Goal: Transaction & Acquisition: Purchase product/service

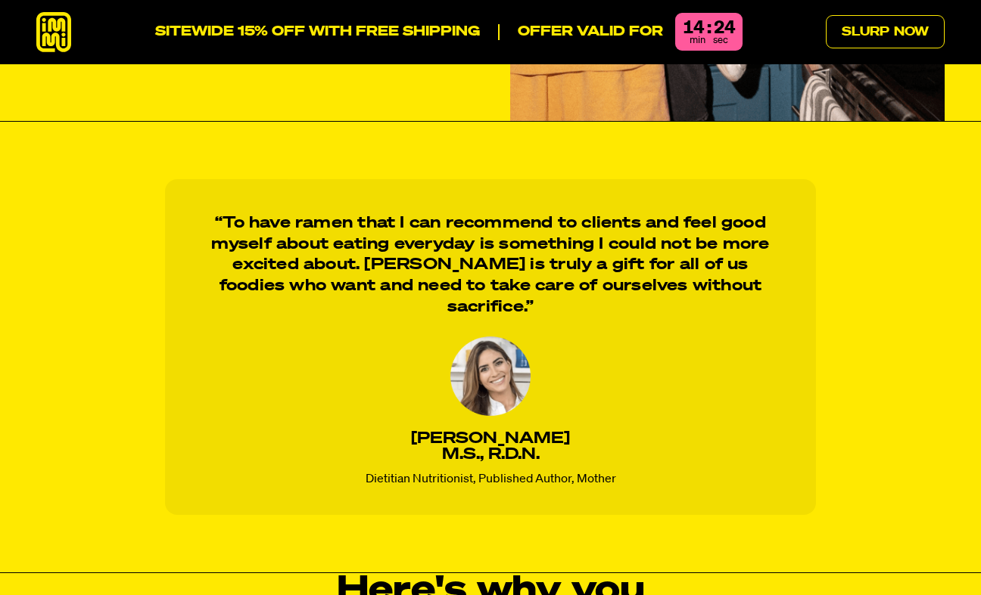
scroll to position [1202, 0]
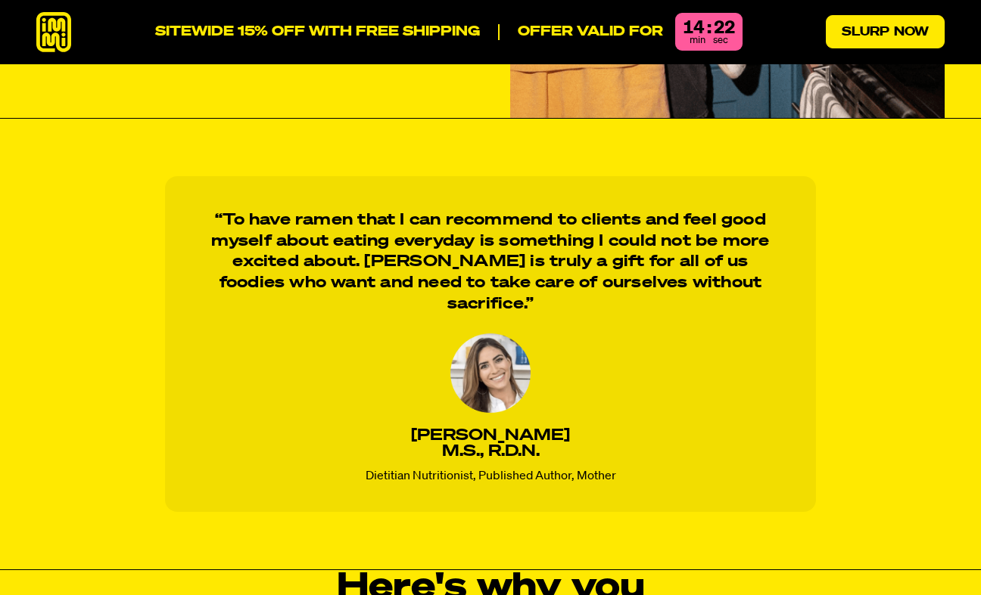
click at [764, 27] on link "Slurp Now" at bounding box center [885, 31] width 119 height 33
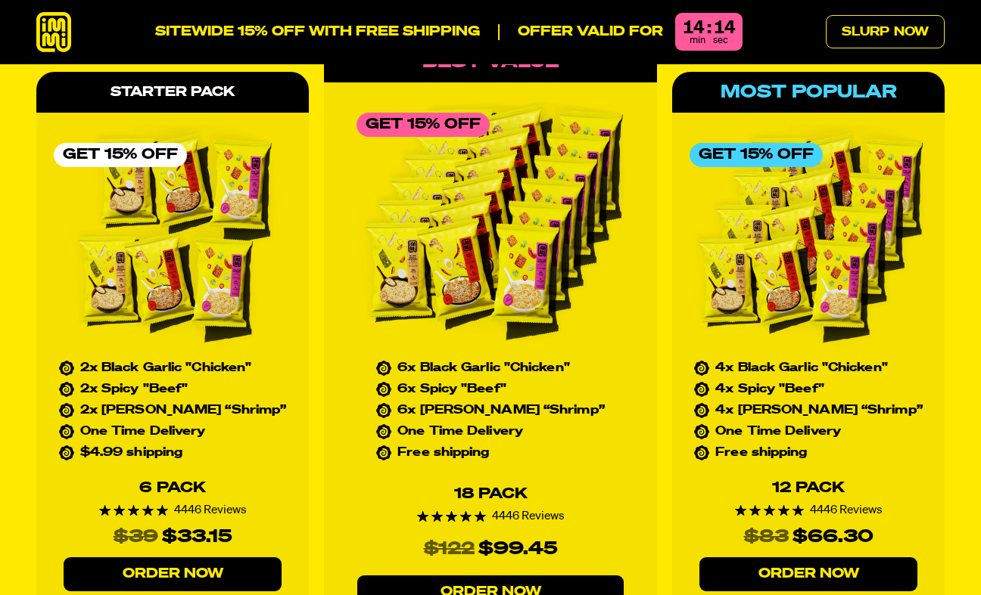
scroll to position [6625, 0]
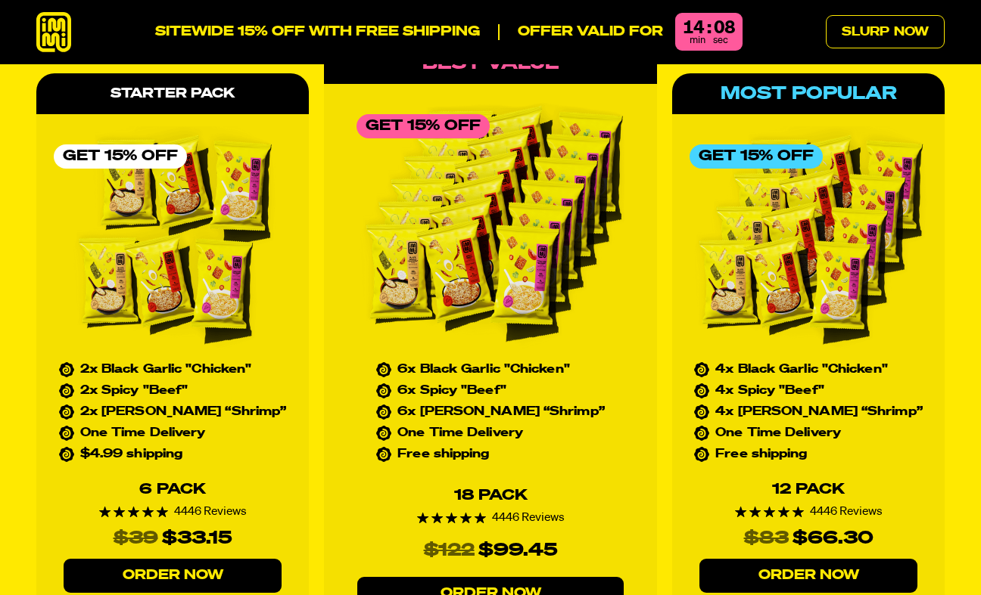
click at [194, 559] on link "Order Now" at bounding box center [173, 576] width 218 height 34
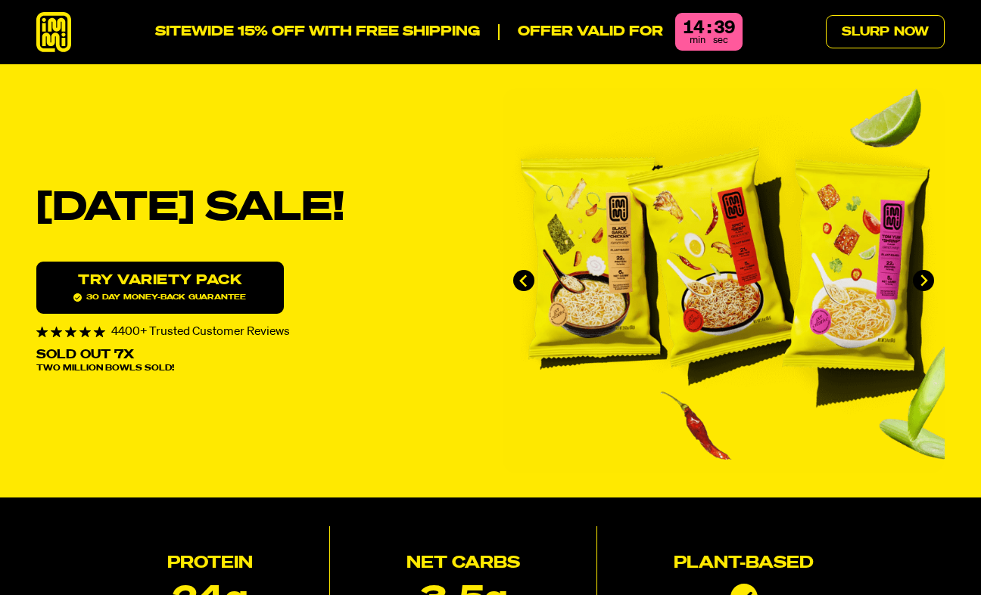
click at [153, 290] on link "Try variety Pack 30 day money-back guarantee" at bounding box center [159, 288] width 247 height 52
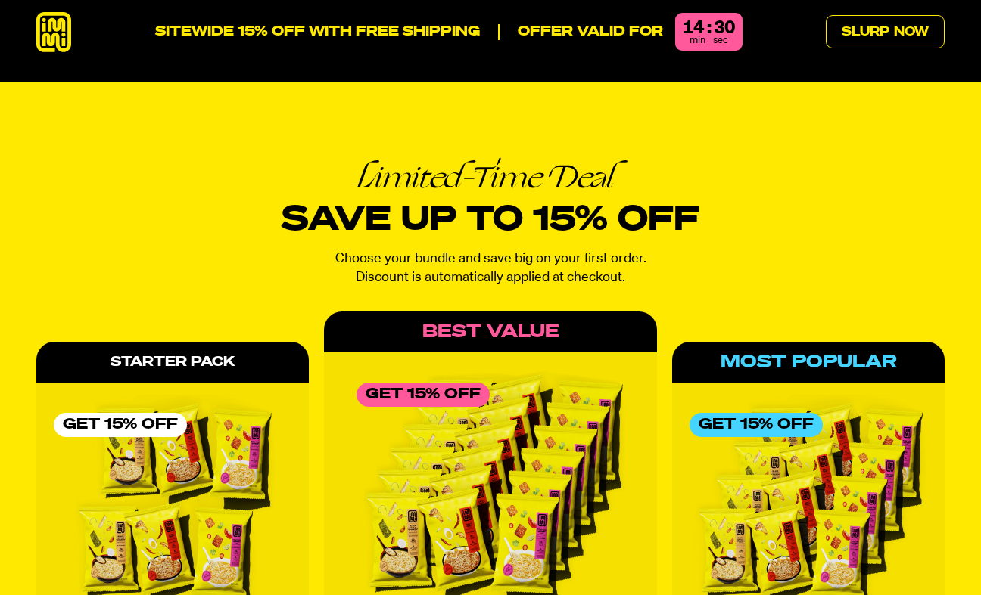
scroll to position [6621, 0]
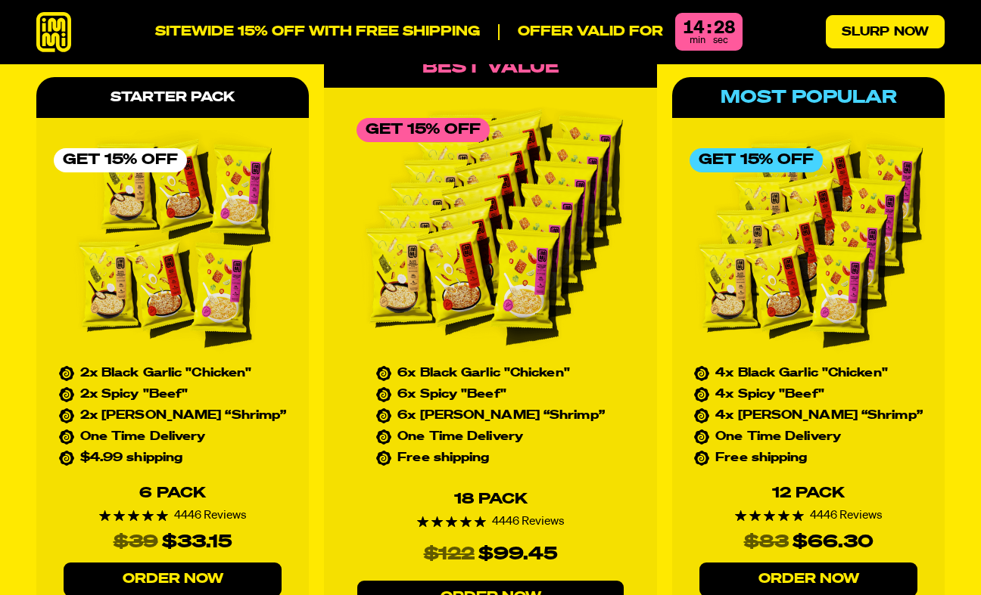
click at [854, 32] on link "Slurp Now" at bounding box center [885, 31] width 119 height 33
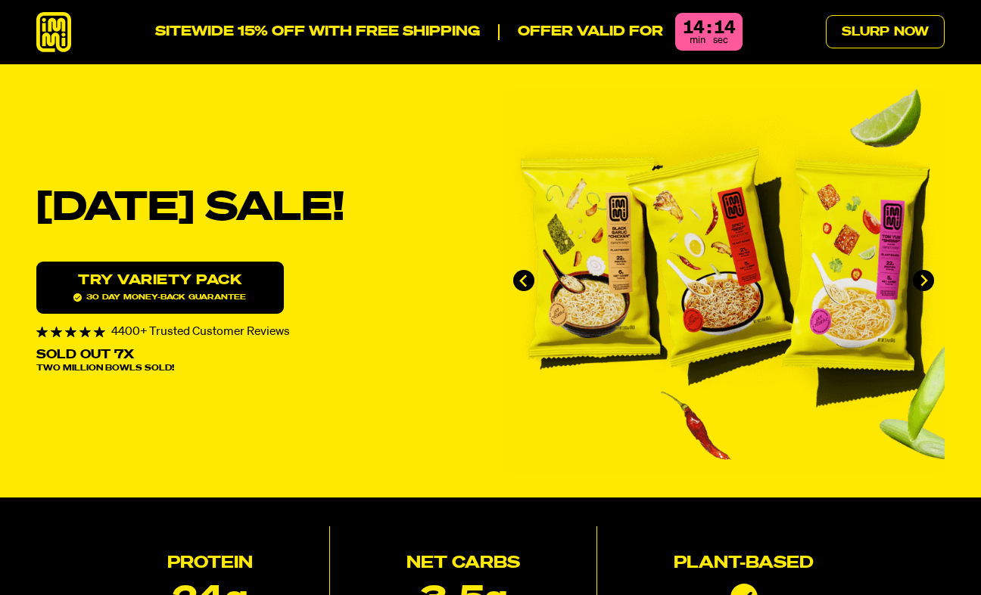
scroll to position [0, 0]
click at [327, 28] on p "SITEWIDE 15% OFF WITH FREE SHIPPING" at bounding box center [317, 32] width 325 height 17
click at [860, 42] on link "Slurp Now" at bounding box center [885, 31] width 119 height 33
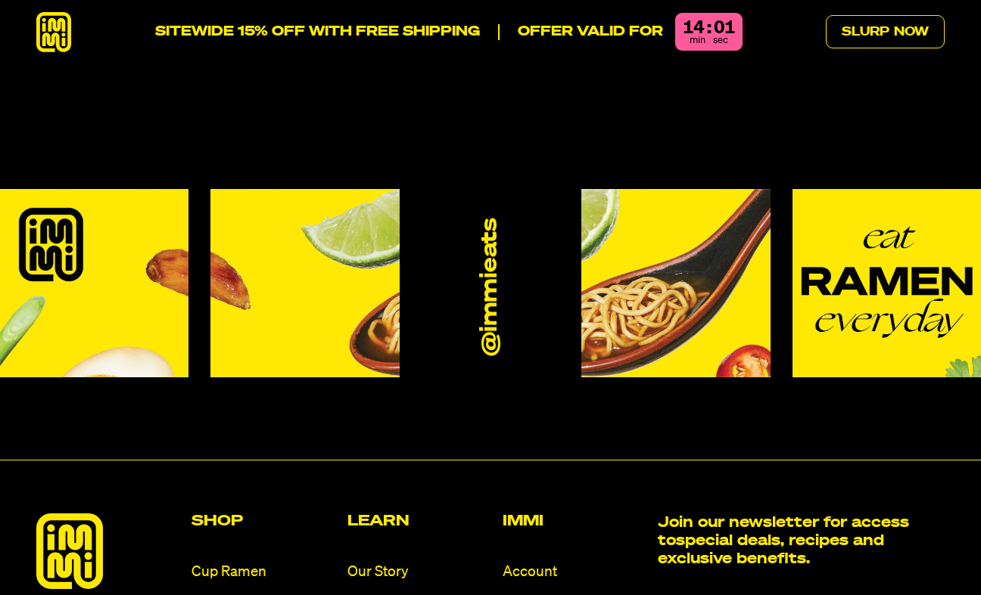
scroll to position [8420, 0]
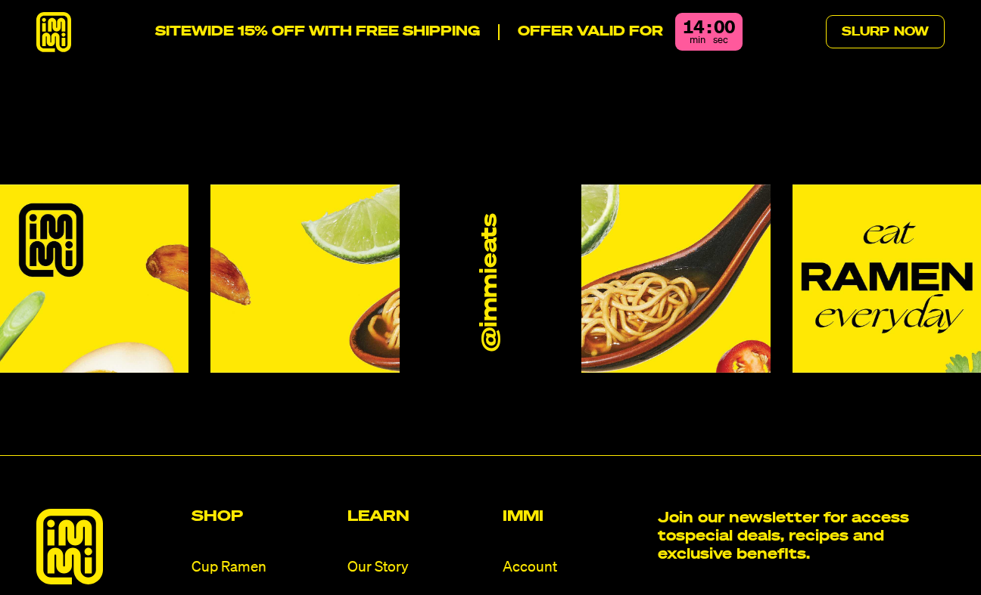
click at [883, 198] on img at bounding box center [886, 279] width 188 height 189
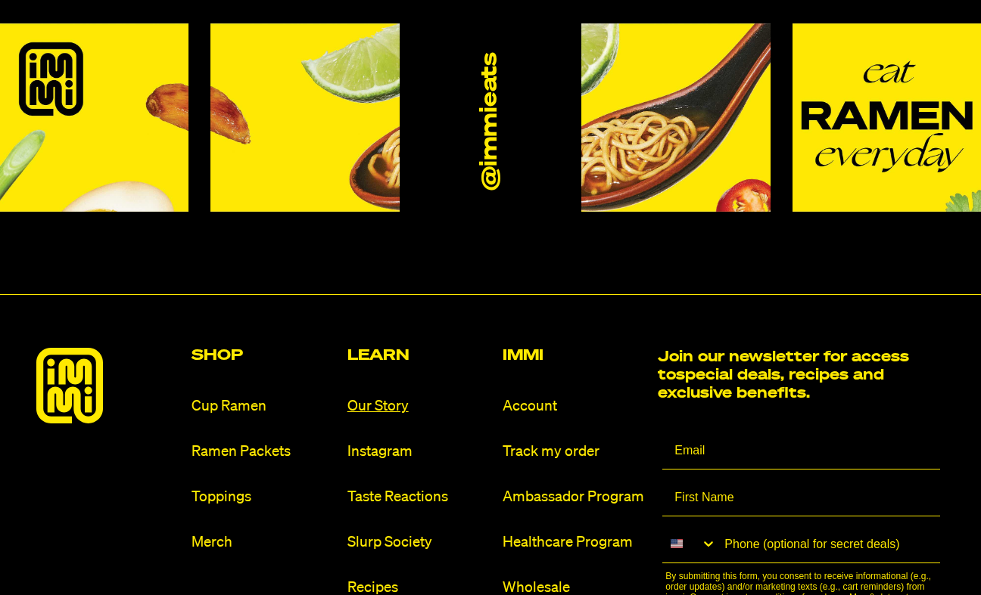
scroll to position [8628, 0]
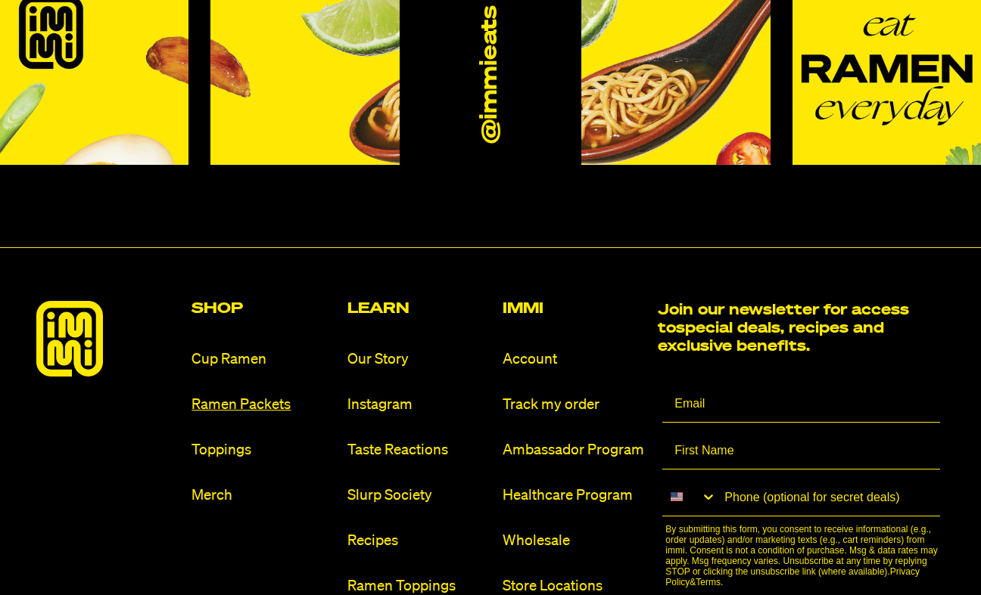
click at [236, 395] on link "Ramen Packets" at bounding box center [262, 405] width 143 height 20
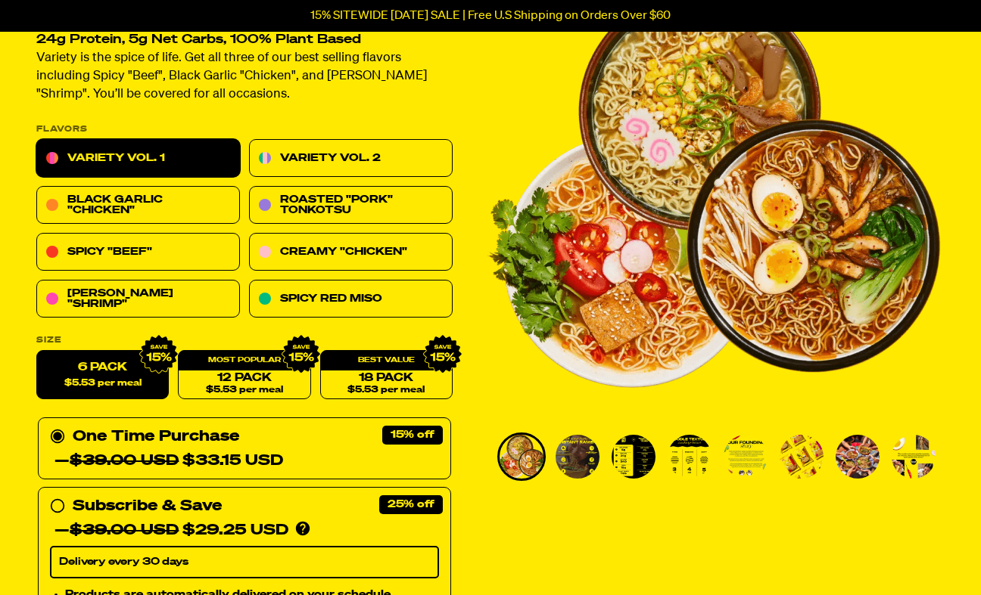
scroll to position [135, 0]
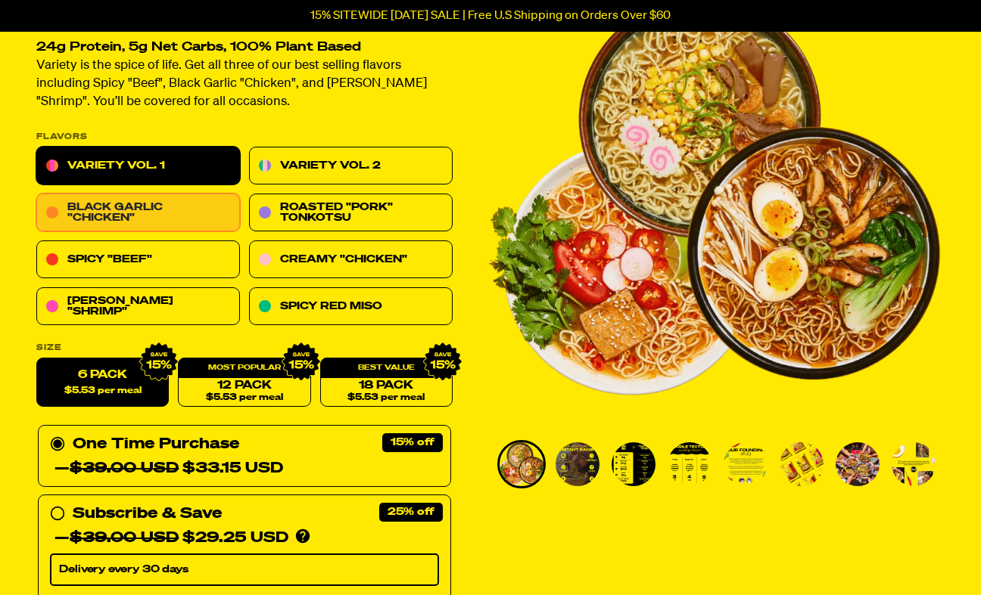
click at [150, 216] on link "Black Garlic "Chicken"" at bounding box center [138, 213] width 204 height 38
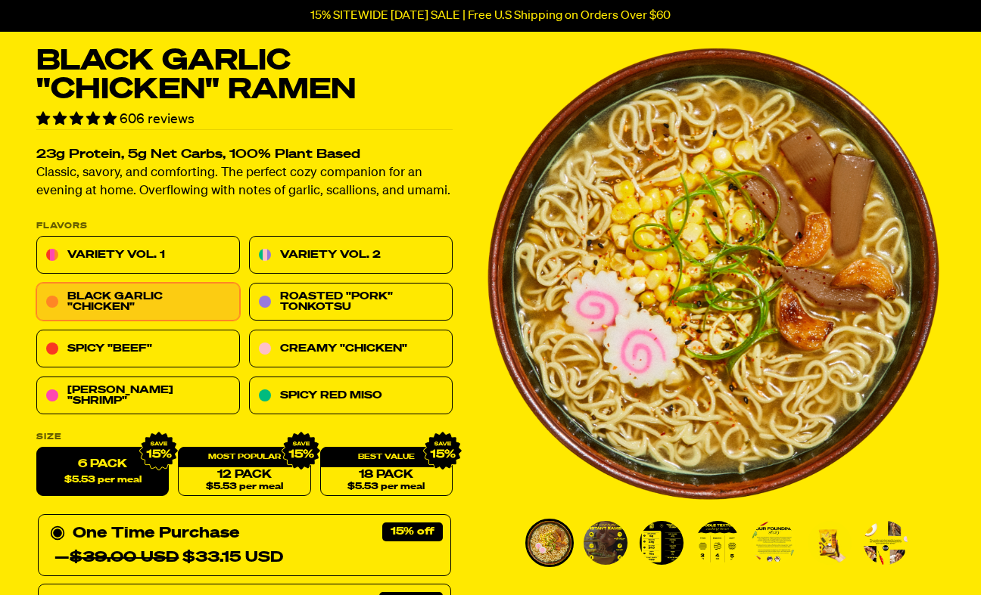
scroll to position [48, 0]
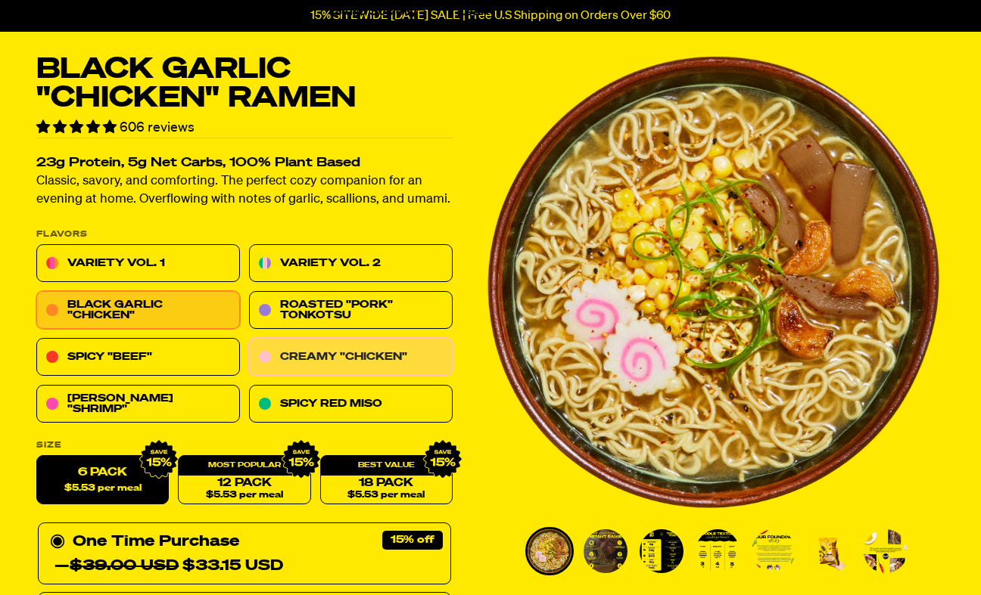
click at [367, 360] on link "Creamy "Chicken"" at bounding box center [351, 358] width 204 height 38
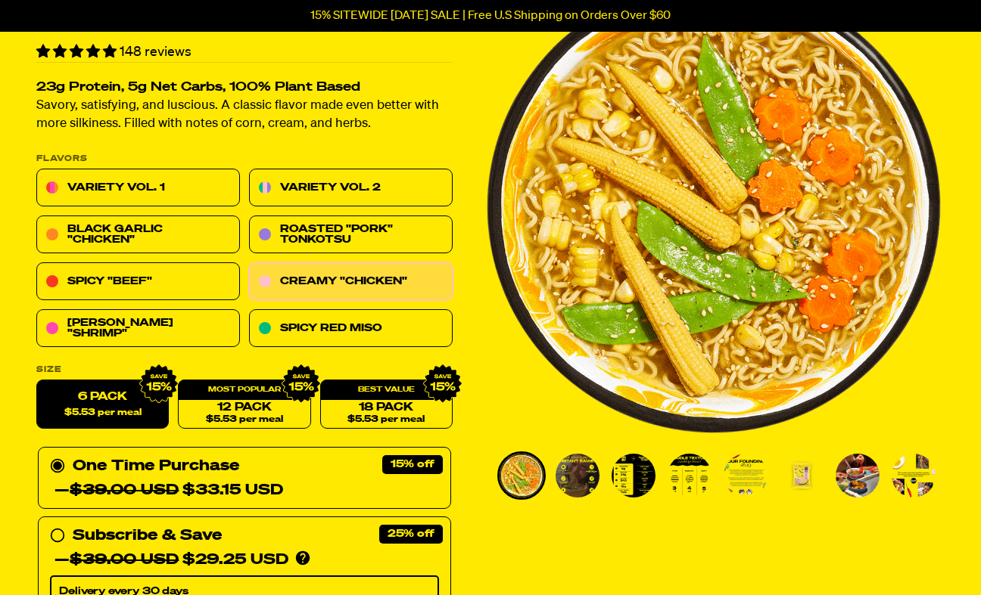
scroll to position [139, 0]
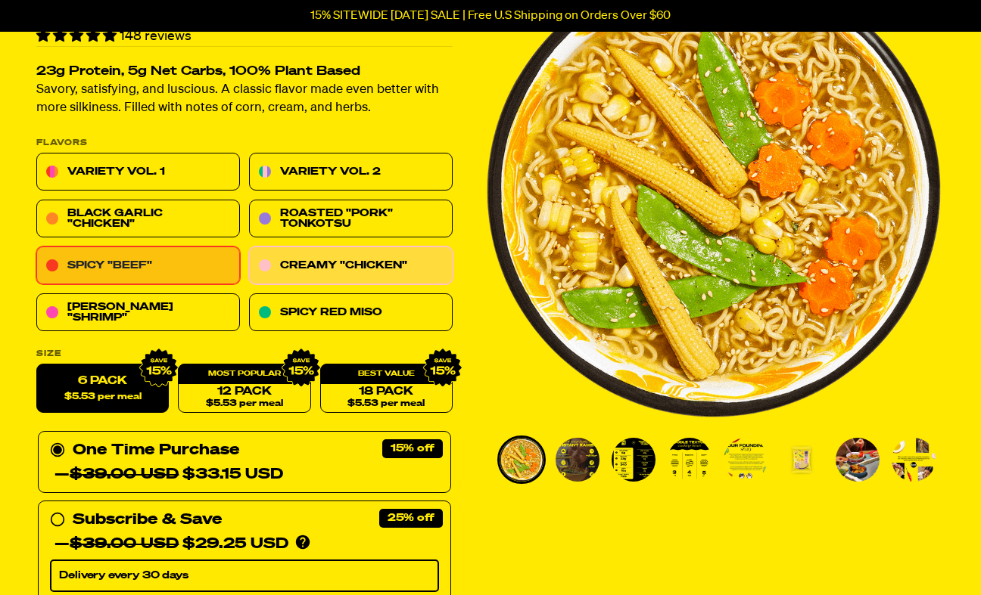
click at [168, 271] on link "Spicy "Beef"" at bounding box center [138, 266] width 204 height 38
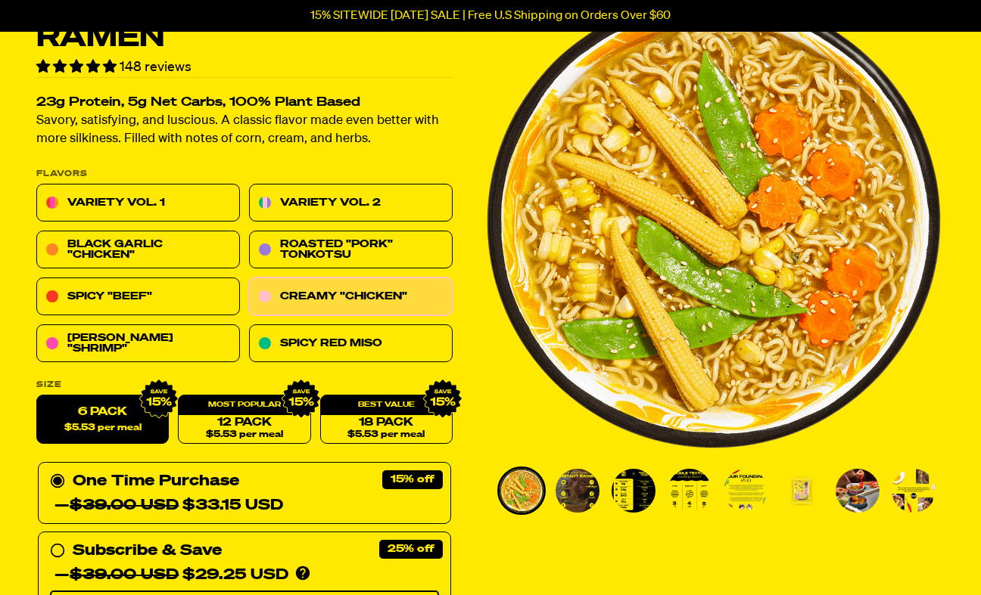
scroll to position [102, 0]
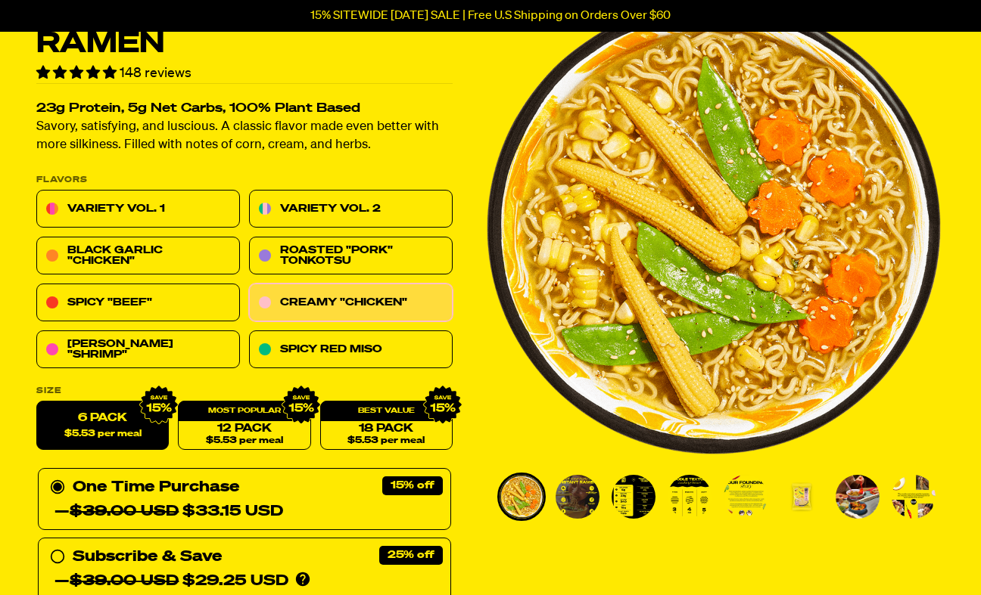
click at [561, 499] on img "Go to slide 2" at bounding box center [577, 497] width 44 height 44
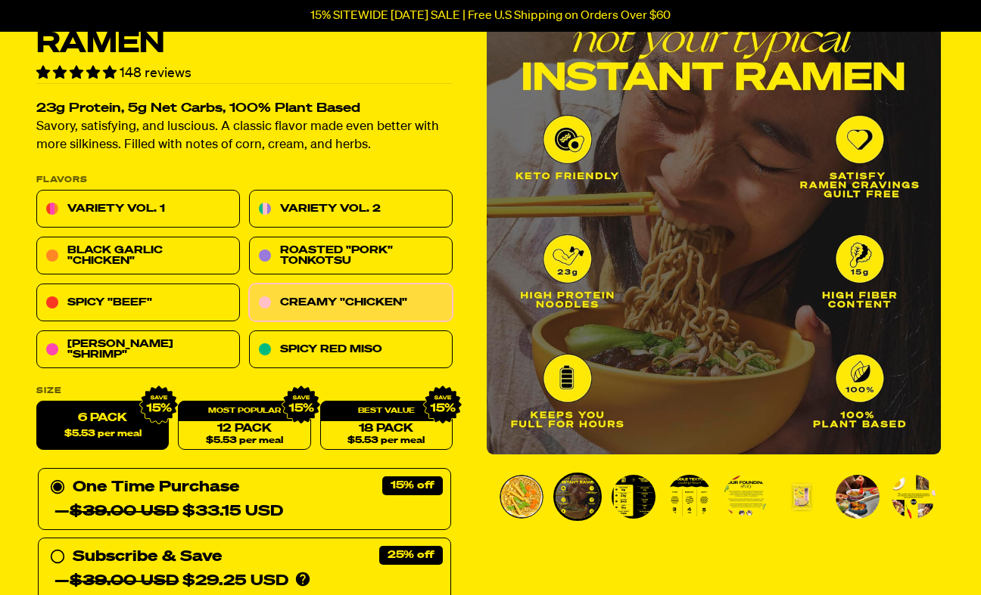
click at [628, 499] on img "Go to slide 3" at bounding box center [633, 497] width 44 height 44
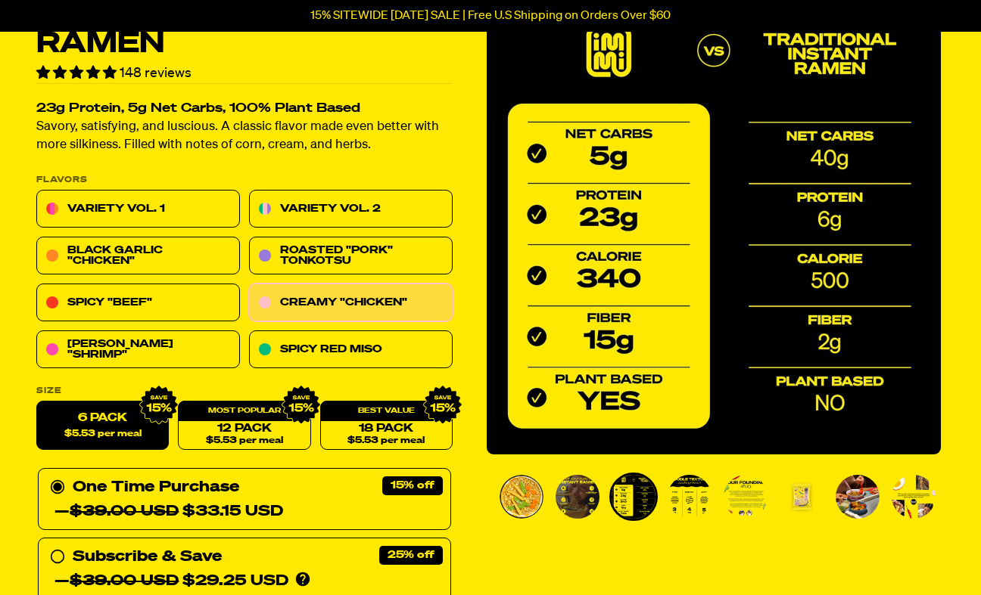
click at [682, 497] on img "Go to slide 4" at bounding box center [689, 497] width 44 height 44
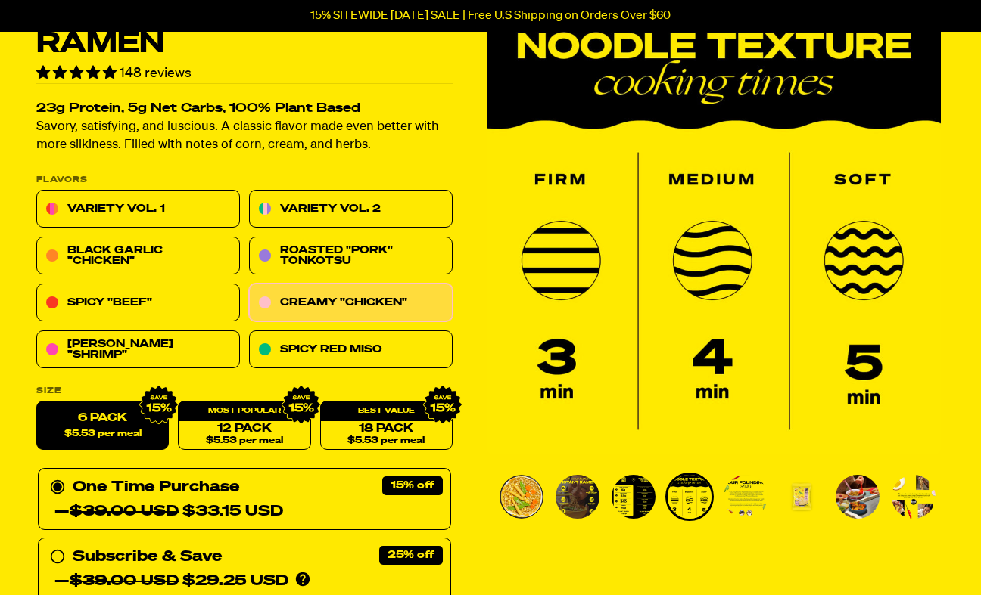
click at [748, 500] on img "Go to slide 5" at bounding box center [745, 497] width 44 height 44
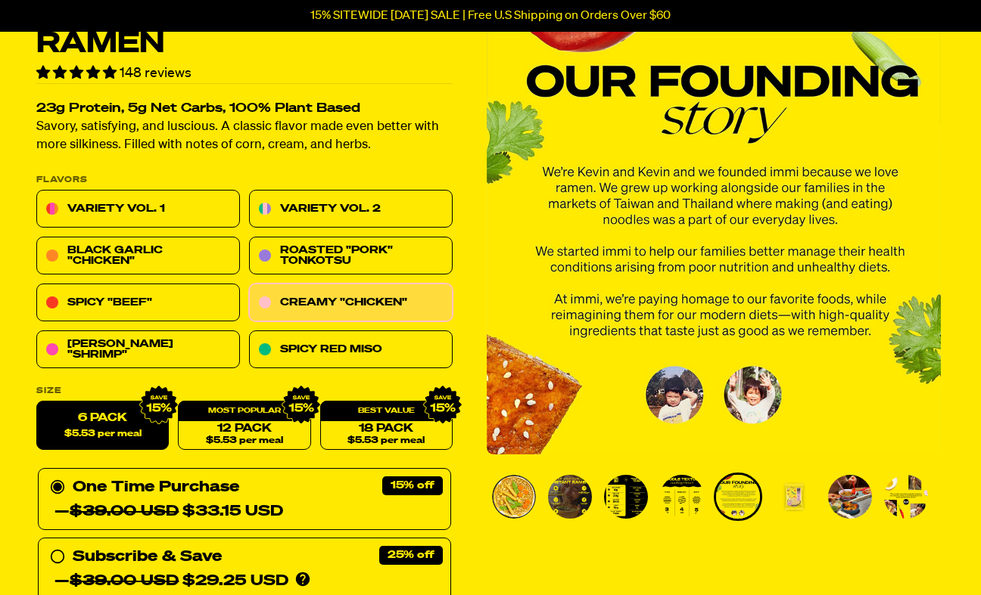
click at [793, 501] on img "Go to slide 6" at bounding box center [794, 497] width 44 height 44
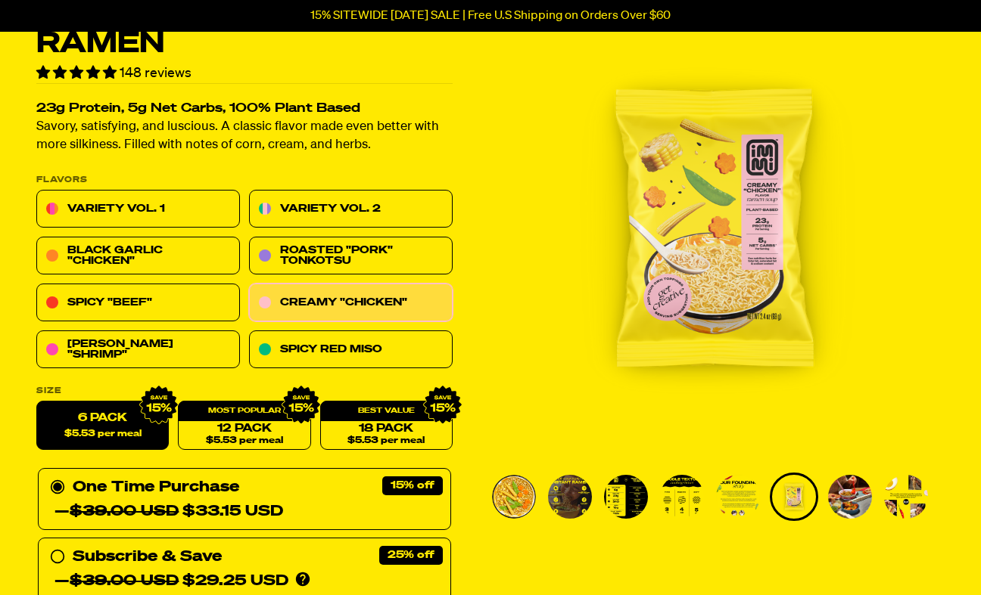
click at [839, 496] on img "Go to slide 7" at bounding box center [850, 497] width 44 height 44
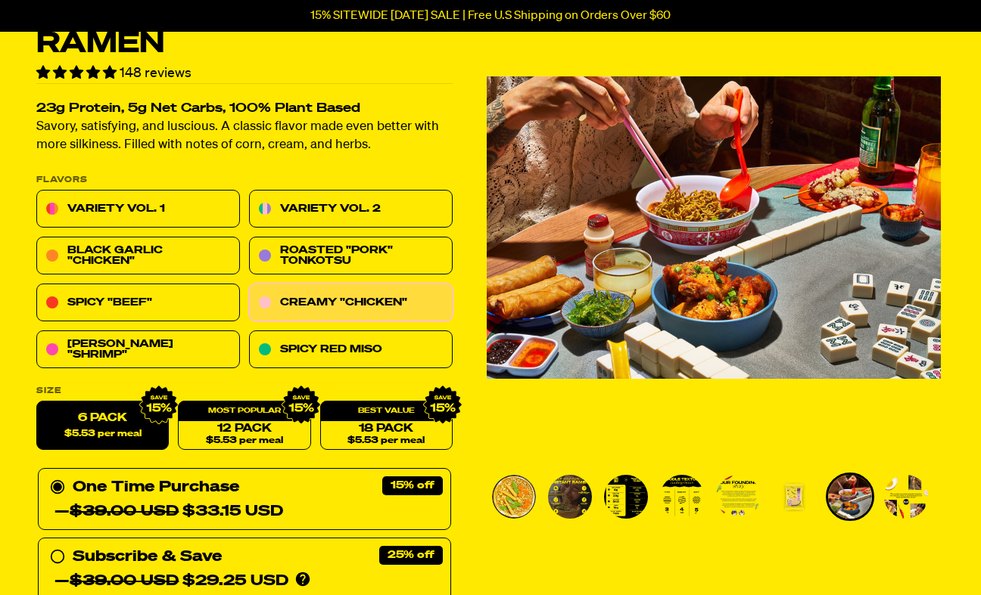
click at [910, 497] on img "Go to slide 8" at bounding box center [906, 497] width 44 height 44
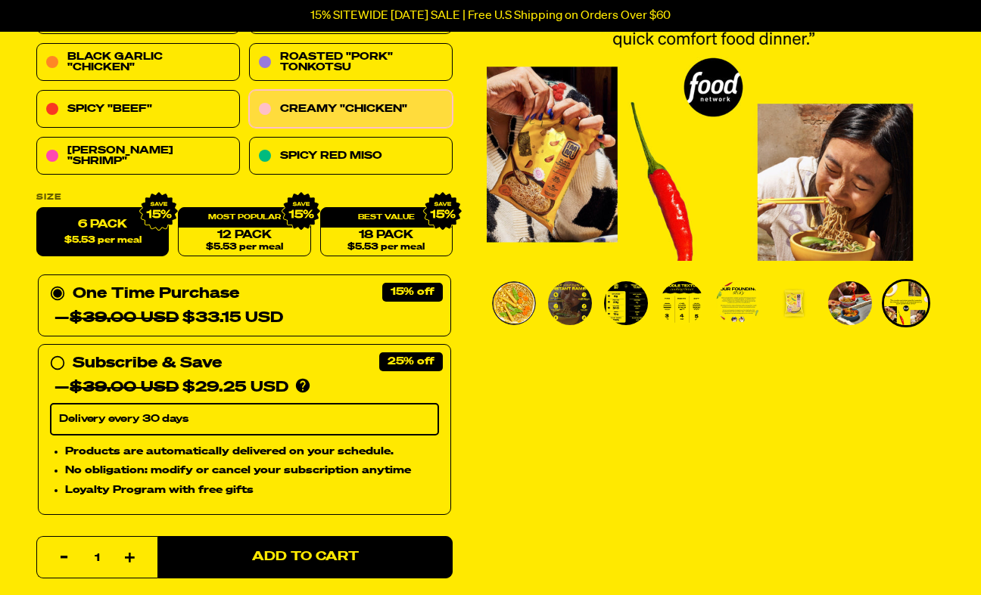
scroll to position [341, 0]
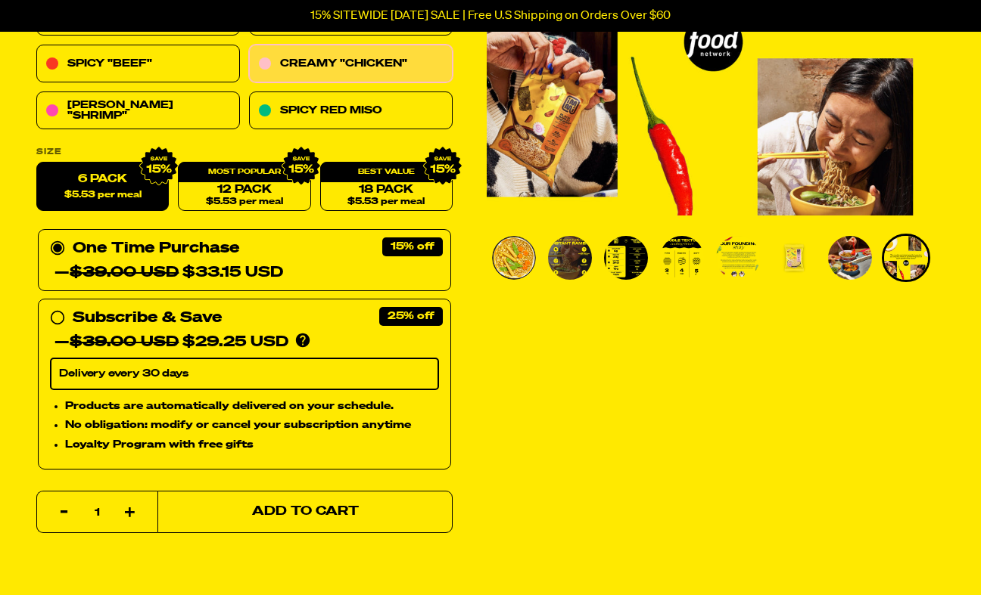
click at [309, 509] on span "Add to Cart" at bounding box center [305, 512] width 107 height 13
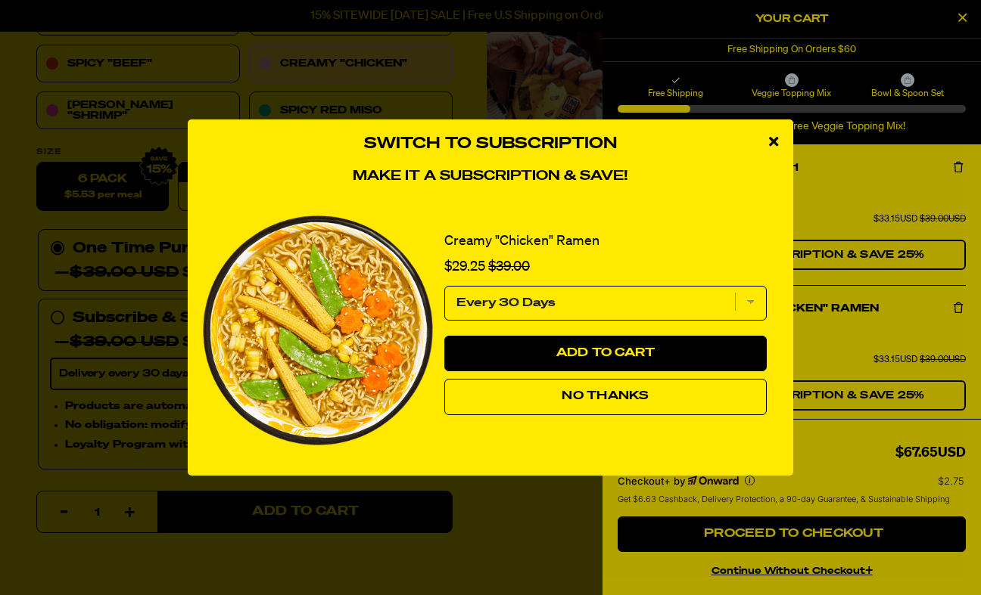
click at [636, 393] on span "No Thanks" at bounding box center [604, 396] width 87 height 12
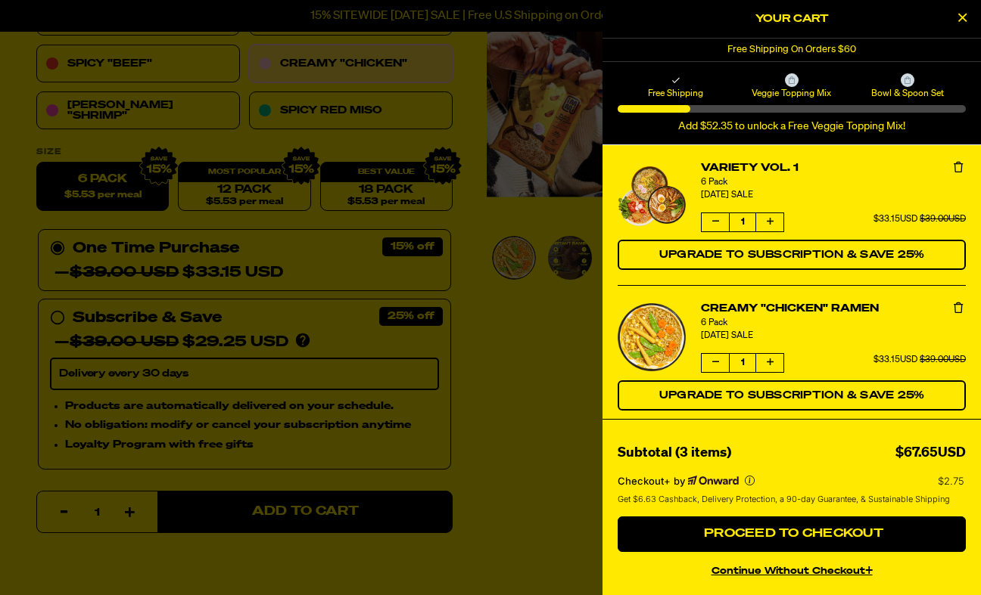
click at [959, 166] on icon "Remove Variety Vol. 1" at bounding box center [957, 167] width 9 height 11
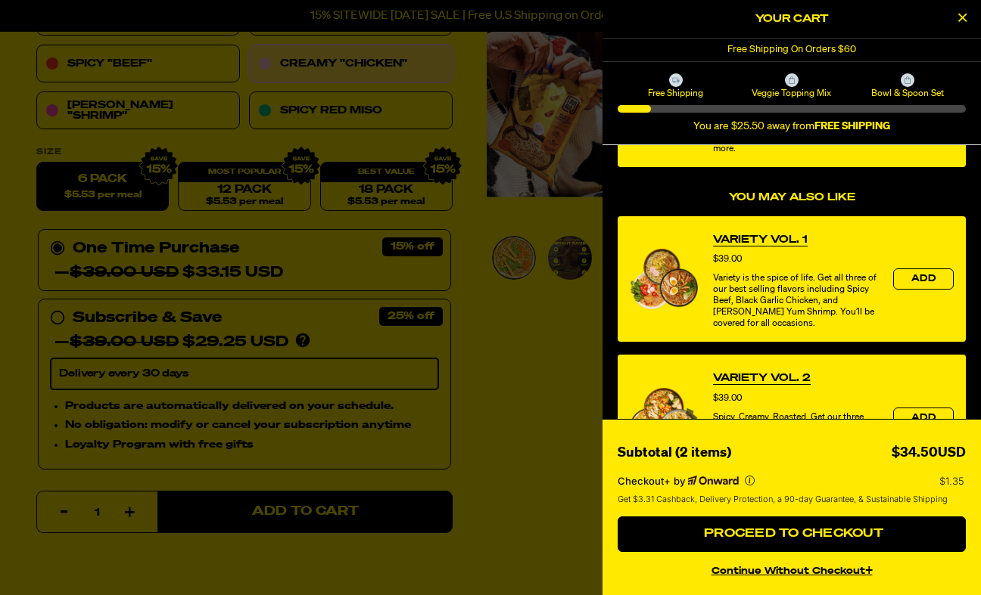
scroll to position [304, 0]
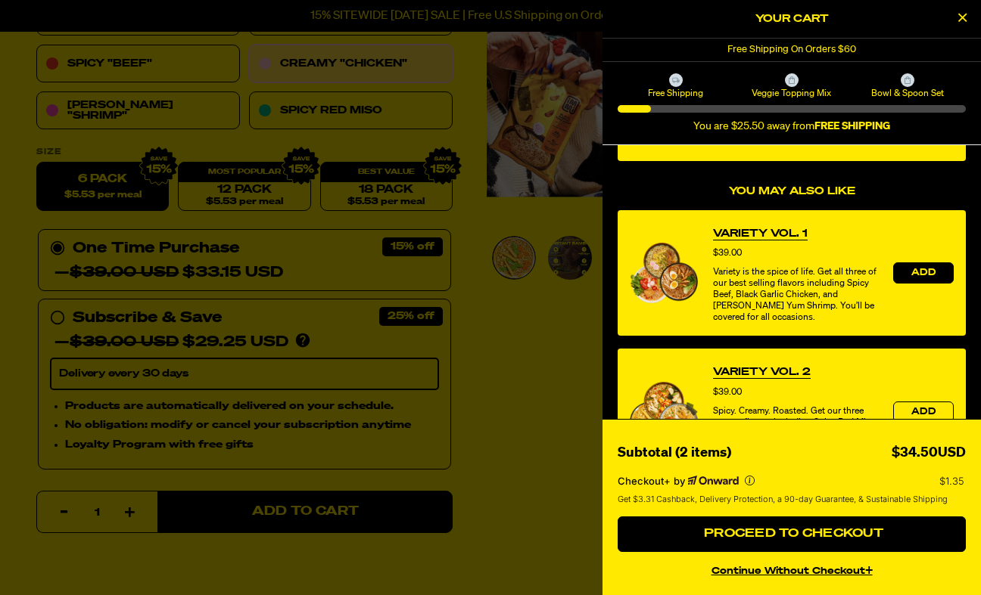
click at [920, 271] on span "Add" at bounding box center [923, 273] width 24 height 9
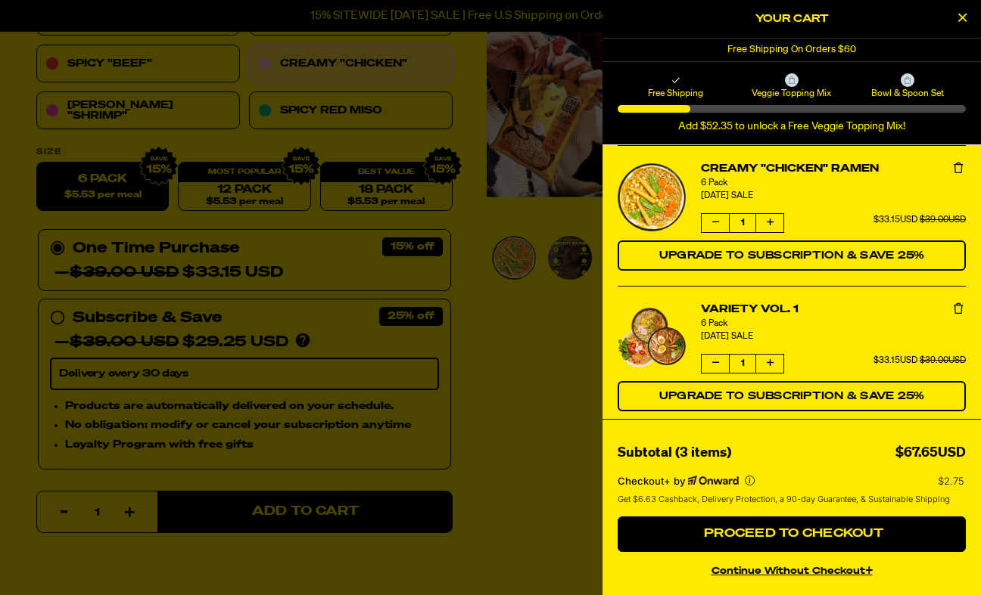
click at [956, 309] on icon "Remove Variety Vol. 1" at bounding box center [957, 308] width 9 height 11
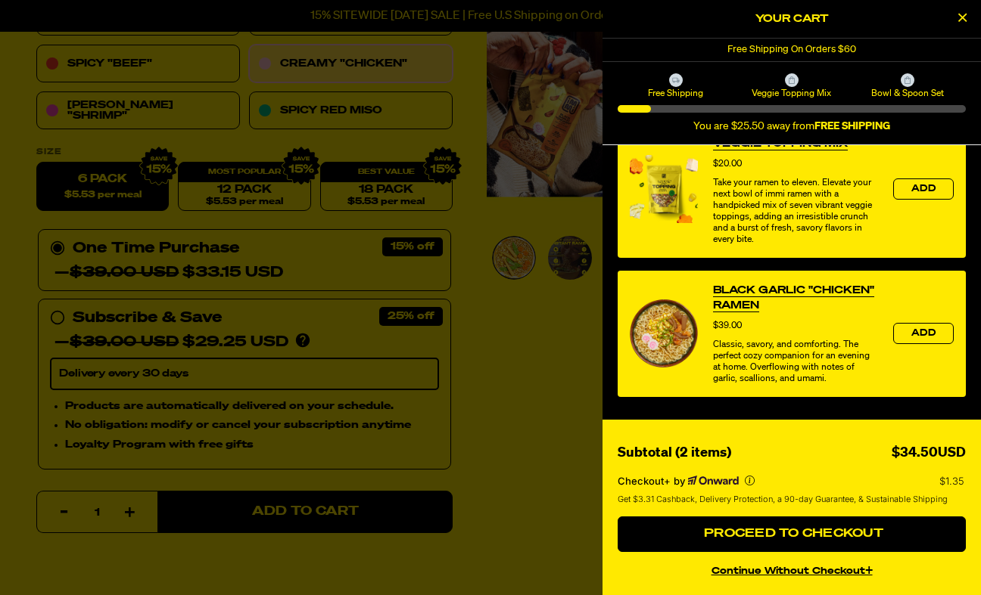
scroll to position [671, 0]
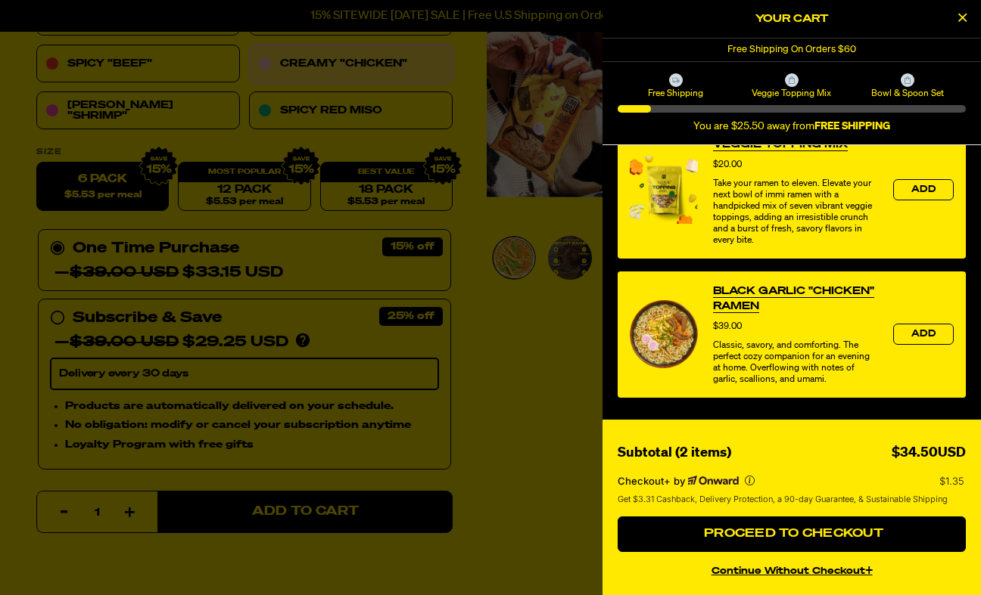
click at [815, 576] on button "continue without Checkout+" at bounding box center [791, 569] width 348 height 22
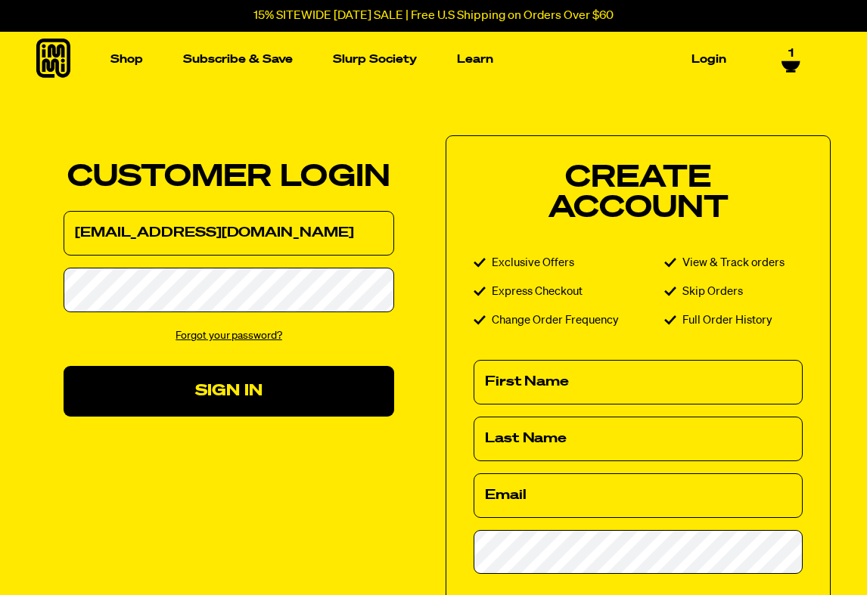
type input "[EMAIL_ADDRESS][DOMAIN_NAME]"
